Goal: Task Accomplishment & Management: Complete application form

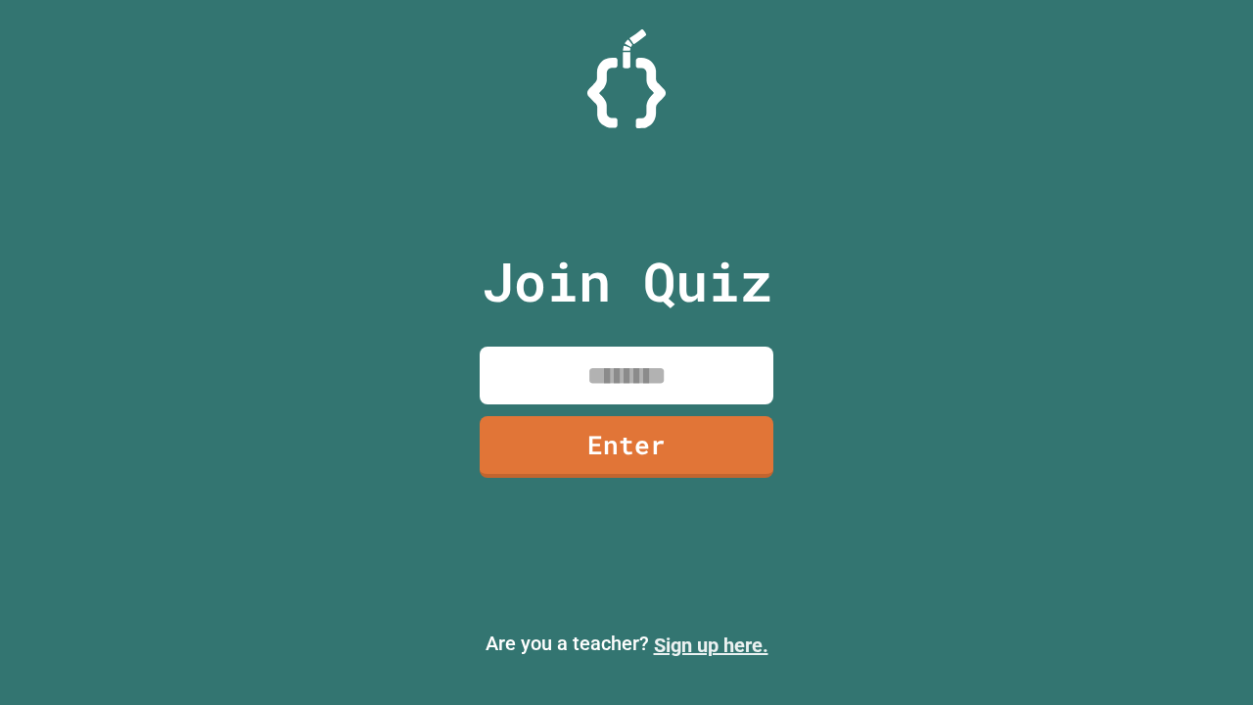
click at [711, 645] on link "Sign up here." at bounding box center [711, 644] width 115 height 23
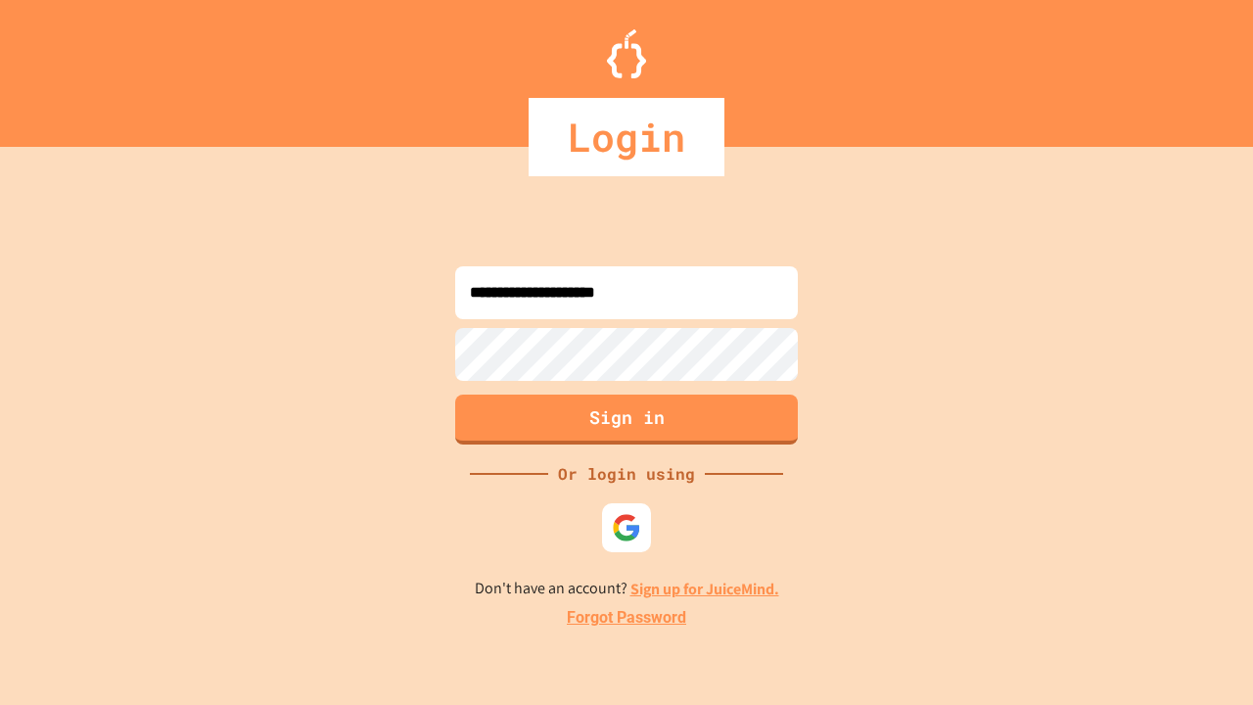
type input "**********"
